Goal: Task Accomplishment & Management: Complete application form

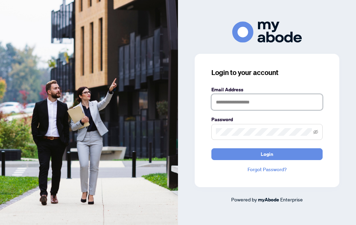
click at [230, 110] on input "text" at bounding box center [267, 102] width 111 height 16
type input "**********"
click at [229, 160] on button "Login" at bounding box center [267, 155] width 111 height 12
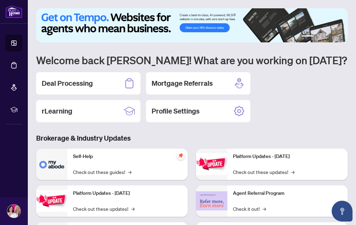
click at [110, 86] on div "Deal Processing" at bounding box center [88, 83] width 104 height 22
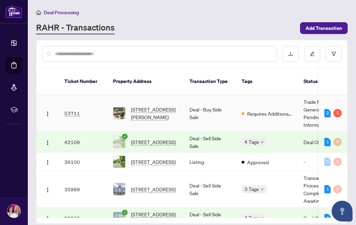
click at [98, 108] on td "53711" at bounding box center [83, 113] width 49 height 37
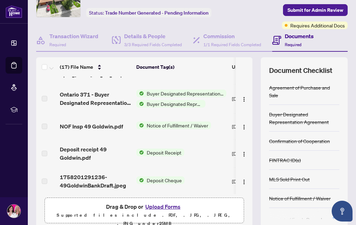
scroll to position [38, 0]
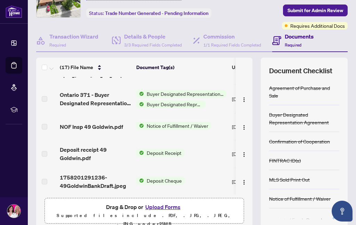
click at [165, 209] on button "Upload Forms" at bounding box center [162, 207] width 39 height 9
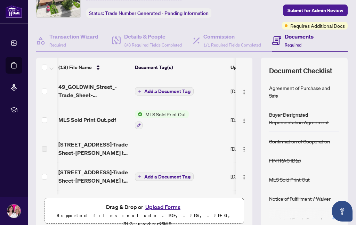
scroll to position [0, 1]
click at [182, 90] on span "Add a Document Tag" at bounding box center [167, 91] width 46 height 5
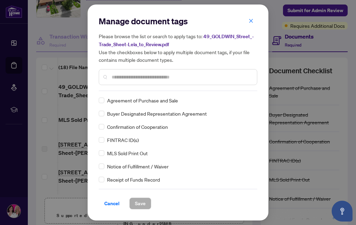
click at [191, 90] on div "Manage document tags Please browse the list or search to apply tags to: 49_GOLD…" at bounding box center [178, 53] width 159 height 75
click at [160, 80] on input "text" at bounding box center [182, 77] width 140 height 8
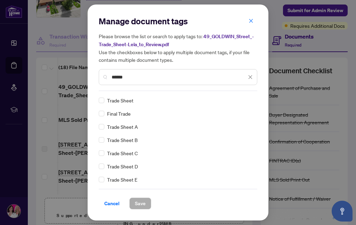
scroll to position [0, 0]
click at [219, 77] on input "*****" at bounding box center [179, 77] width 135 height 8
type input "*"
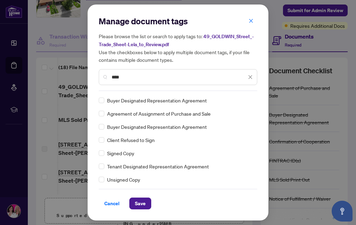
type input "****"
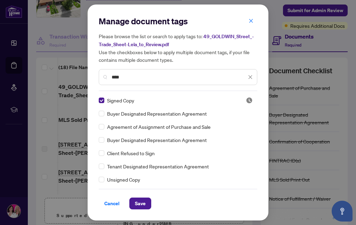
click at [142, 204] on span "Save" at bounding box center [140, 203] width 11 height 11
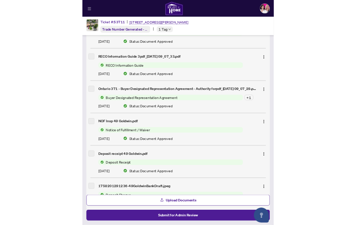
scroll to position [645, 0]
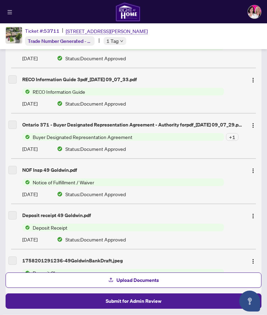
click at [183, 225] on button "Submit for Admin Review" at bounding box center [134, 300] width 256 height 15
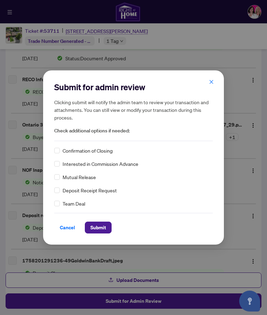
click at [104, 225] on span "Submit" at bounding box center [98, 227] width 16 height 11
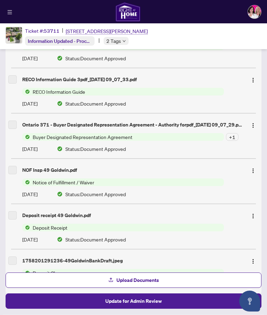
click at [254, 11] on div "Your deal has been submitted! Here’s what happens next: You’ll get email update…" at bounding box center [133, 157] width 267 height 315
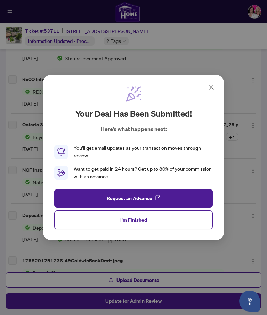
click at [179, 220] on button "I'm Finished" at bounding box center [133, 219] width 159 height 19
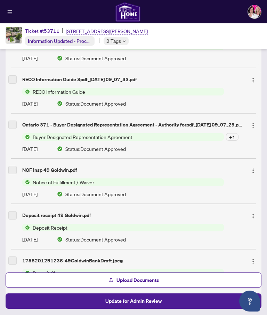
click at [256, 12] on img at bounding box center [254, 11] width 13 height 13
click at [255, 32] on span "Logout" at bounding box center [250, 32] width 22 height 8
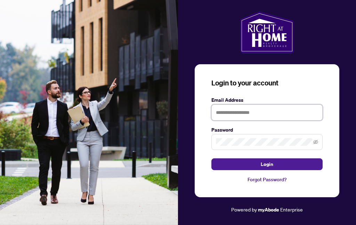
click at [297, 121] on input "text" at bounding box center [267, 113] width 111 height 16
type input "**********"
click at [309, 170] on button "Login" at bounding box center [267, 165] width 111 height 12
